Goal: Information Seeking & Learning: Check status

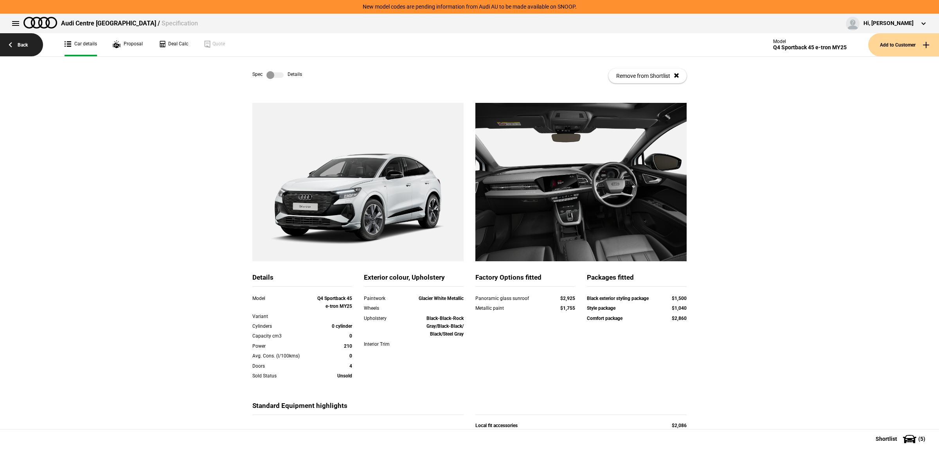
click at [31, 47] on link "Back" at bounding box center [21, 44] width 43 height 23
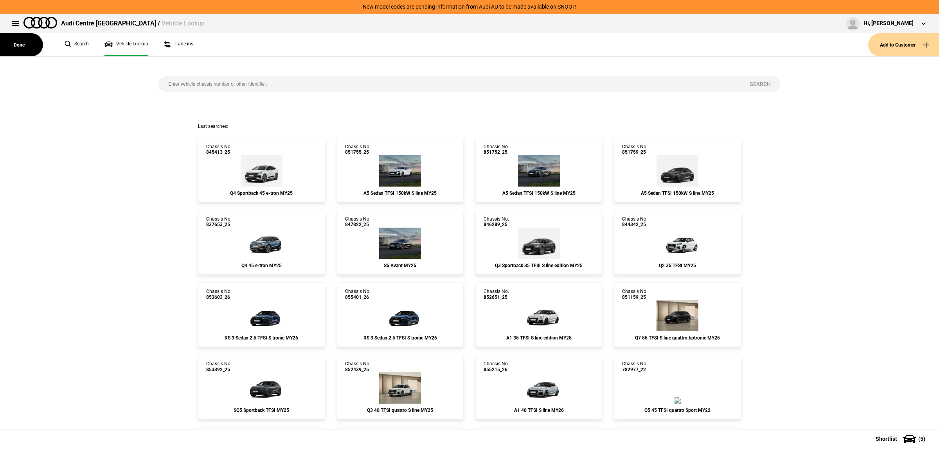
click at [297, 96] on div "Search" at bounding box center [470, 90] width 634 height 67
click at [302, 83] on input "search" at bounding box center [449, 84] width 582 height 16
paste input "850201"
type input "850201"
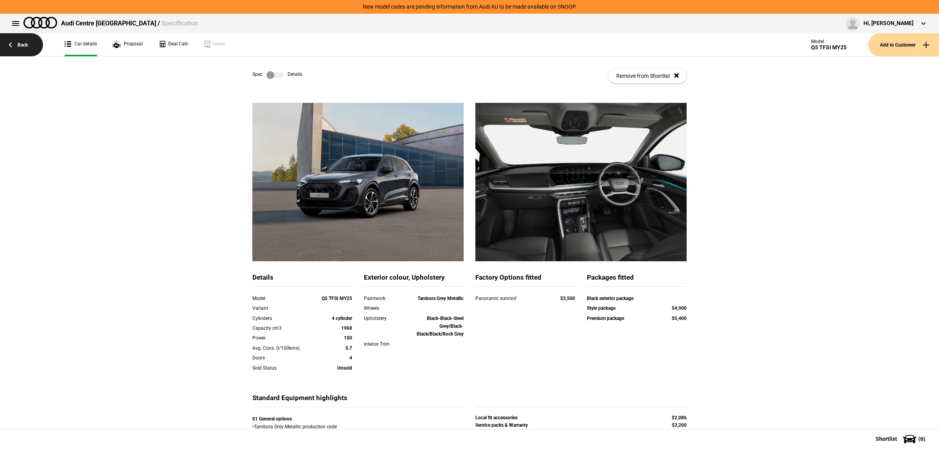
click at [31, 49] on link "Back" at bounding box center [21, 44] width 43 height 23
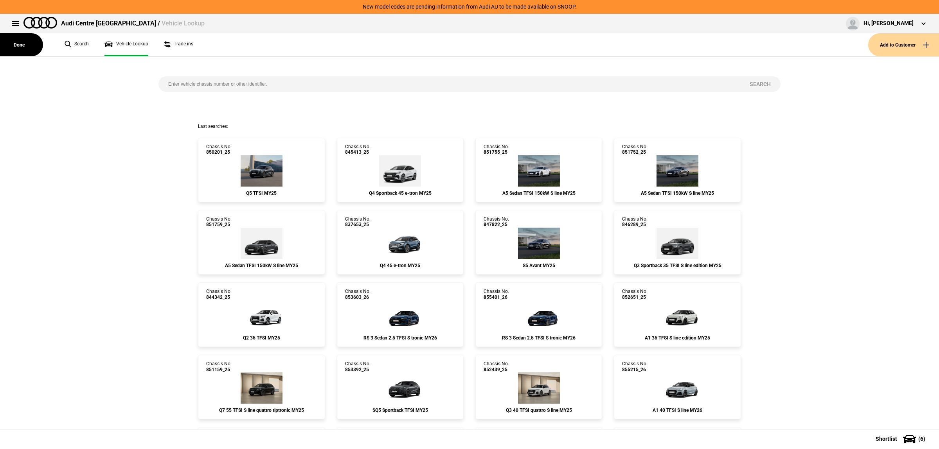
click at [306, 87] on input "search" at bounding box center [449, 84] width 582 height 16
paste input "851752"
type input "851752"
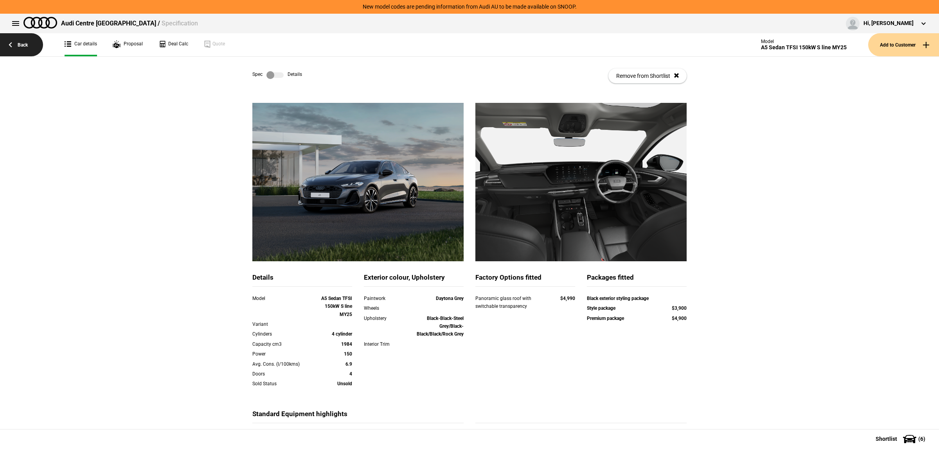
click at [20, 41] on link "Back" at bounding box center [21, 44] width 43 height 23
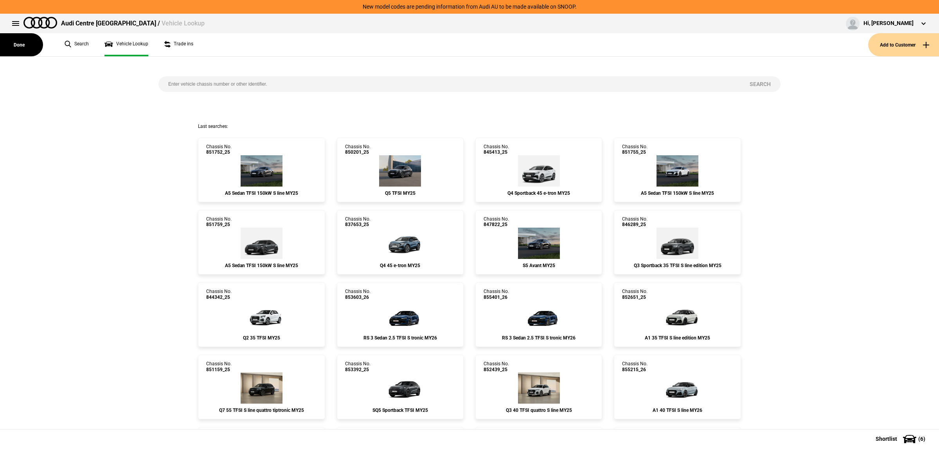
click at [362, 83] on input "search" at bounding box center [449, 84] width 582 height 16
paste input "853935"
type input "853935"
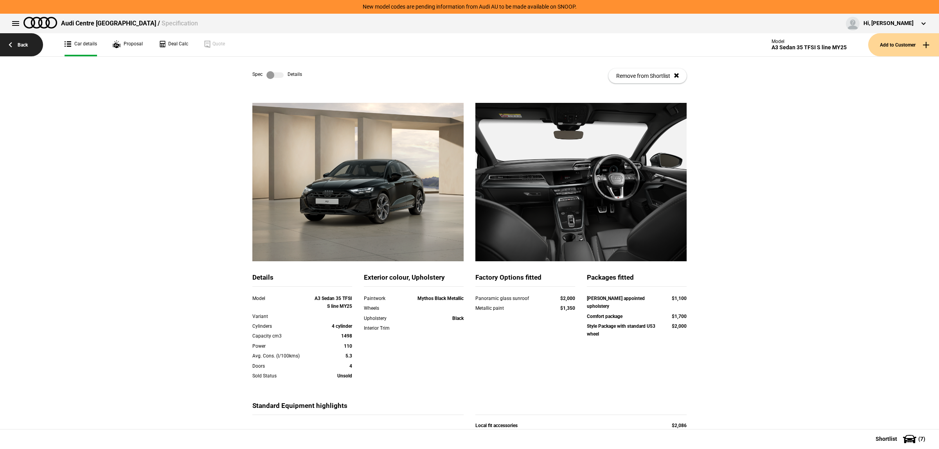
click at [21, 45] on link "Back" at bounding box center [21, 44] width 43 height 23
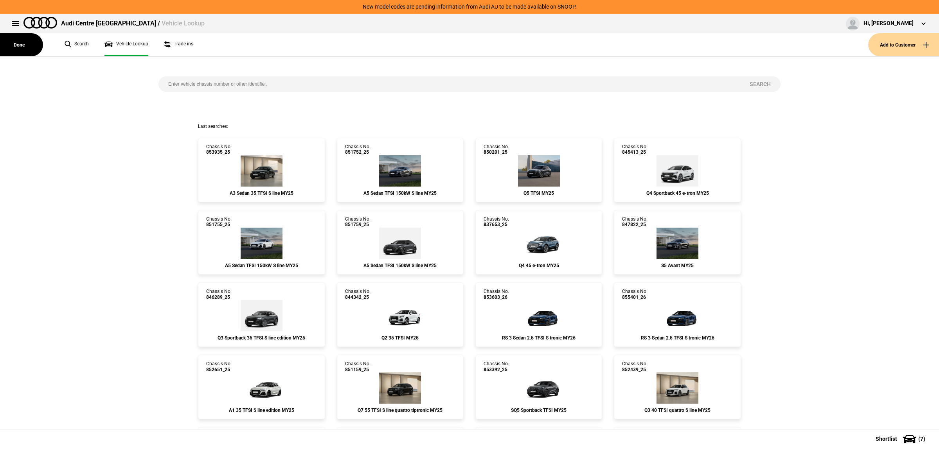
click at [396, 81] on input "search" at bounding box center [449, 84] width 582 height 16
paste input "844350"
type input "844350"
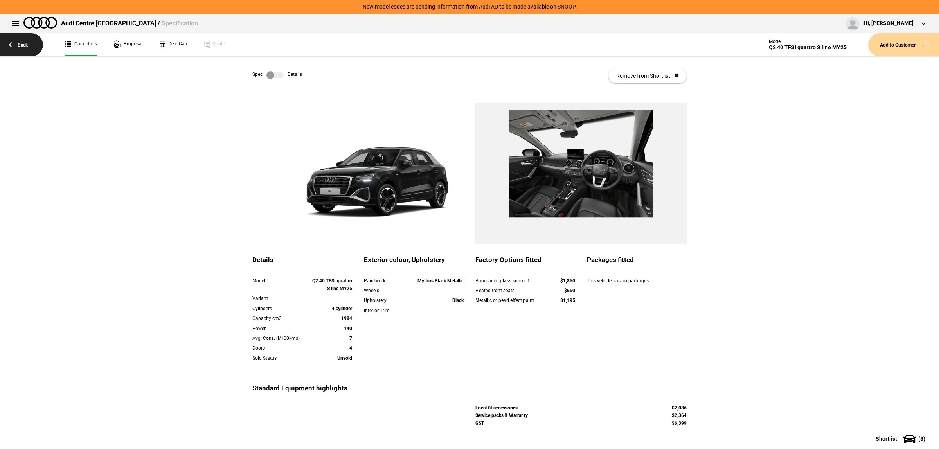
click at [13, 40] on link "Back" at bounding box center [21, 44] width 43 height 23
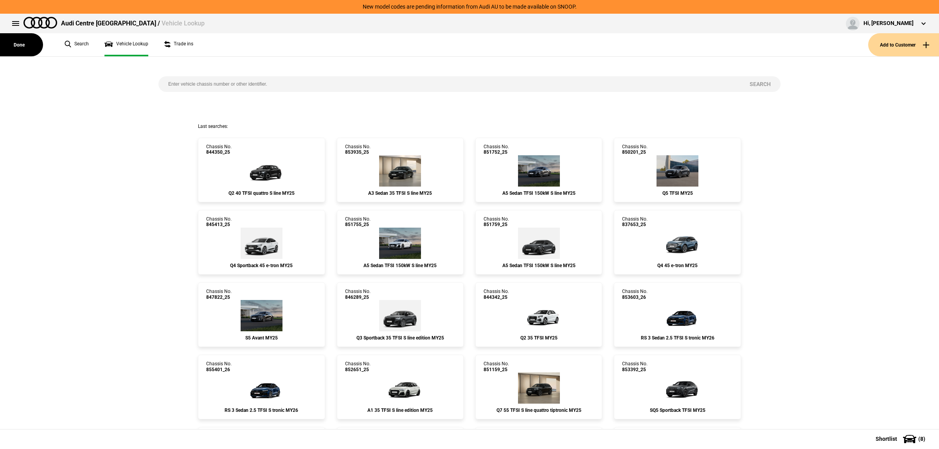
click at [264, 79] on input "search" at bounding box center [449, 84] width 582 height 16
paste input "852398"
type input "852398"
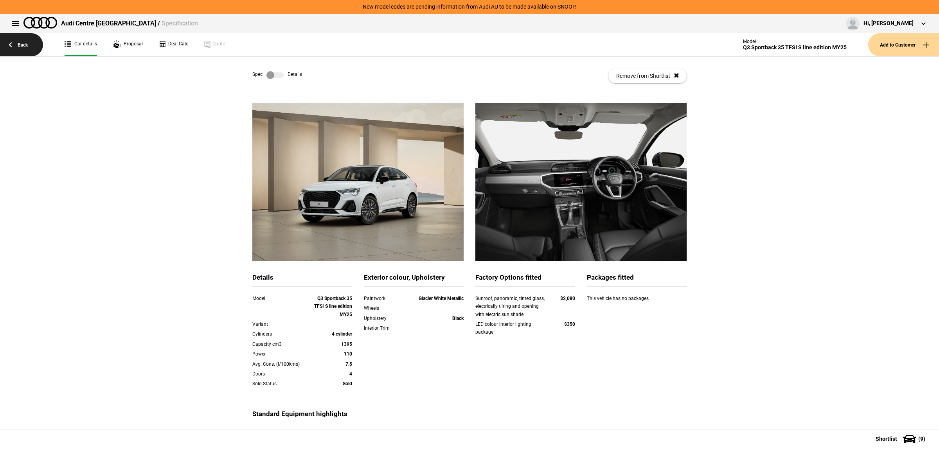
click at [22, 55] on link "Back" at bounding box center [21, 44] width 43 height 23
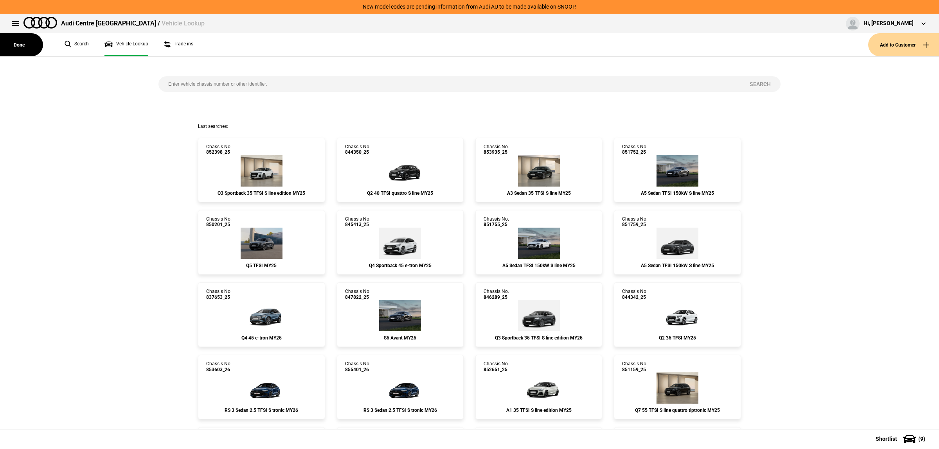
click at [387, 84] on input "search" at bounding box center [449, 84] width 582 height 16
paste input "837624"
type input "837624"
